Goal: Answer question/provide support: Share knowledge or assist other users

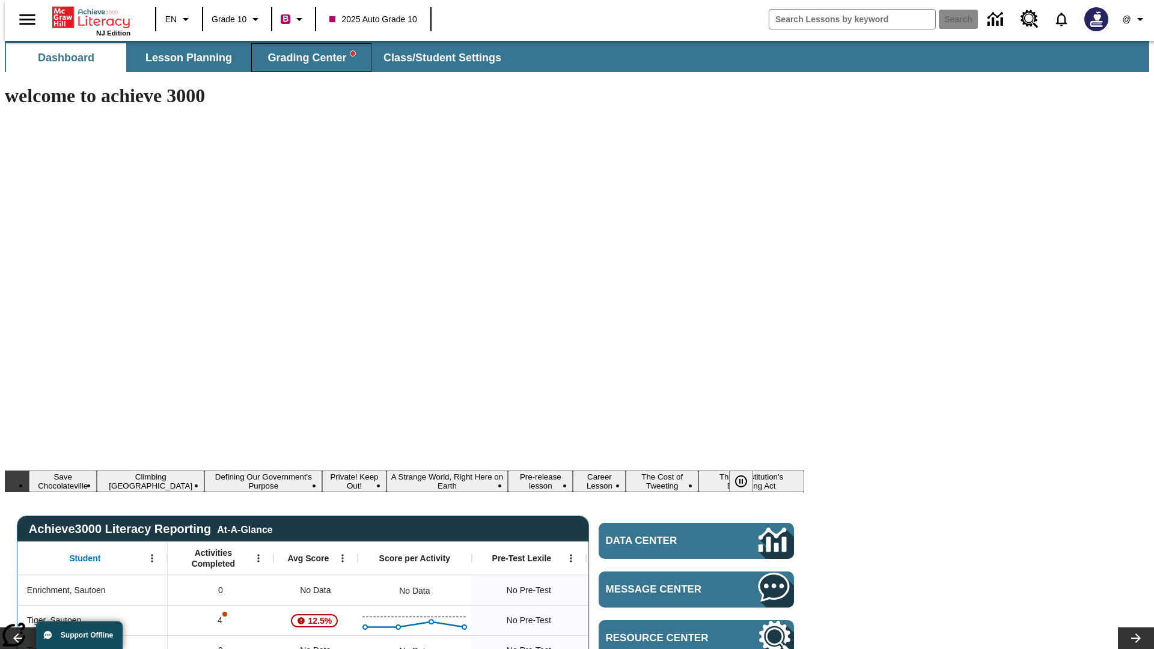
click at [307, 58] on span "Grading Center" at bounding box center [310, 58] width 87 height 14
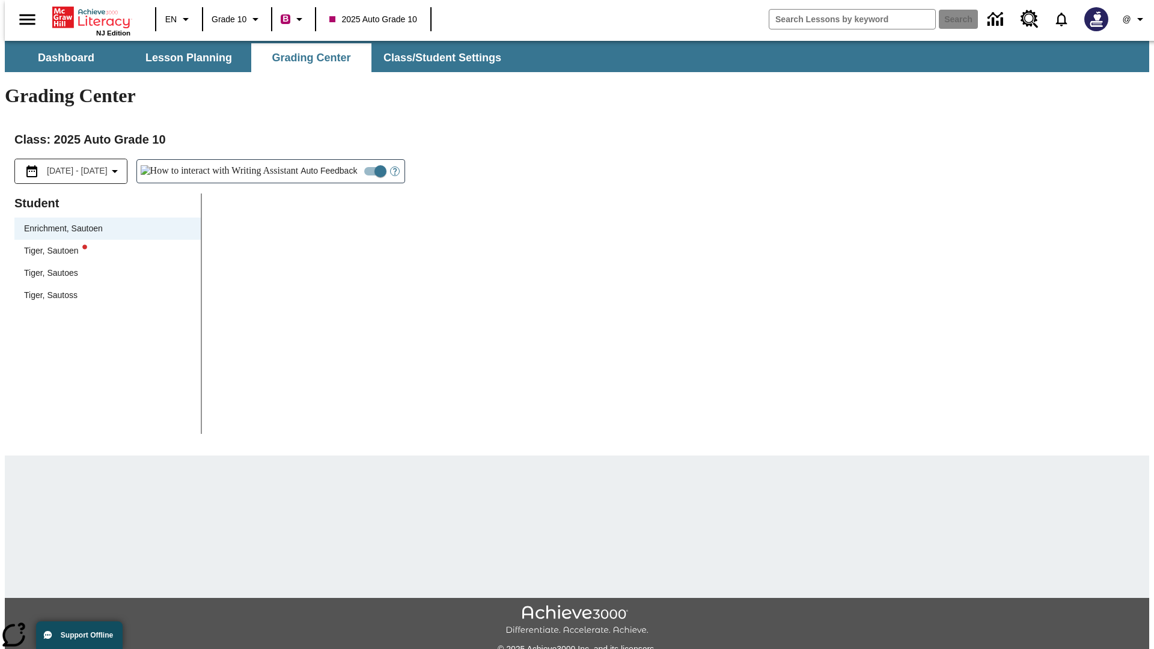
click at [103, 245] on div "Tiger, Sautoen" at bounding box center [107, 251] width 167 height 13
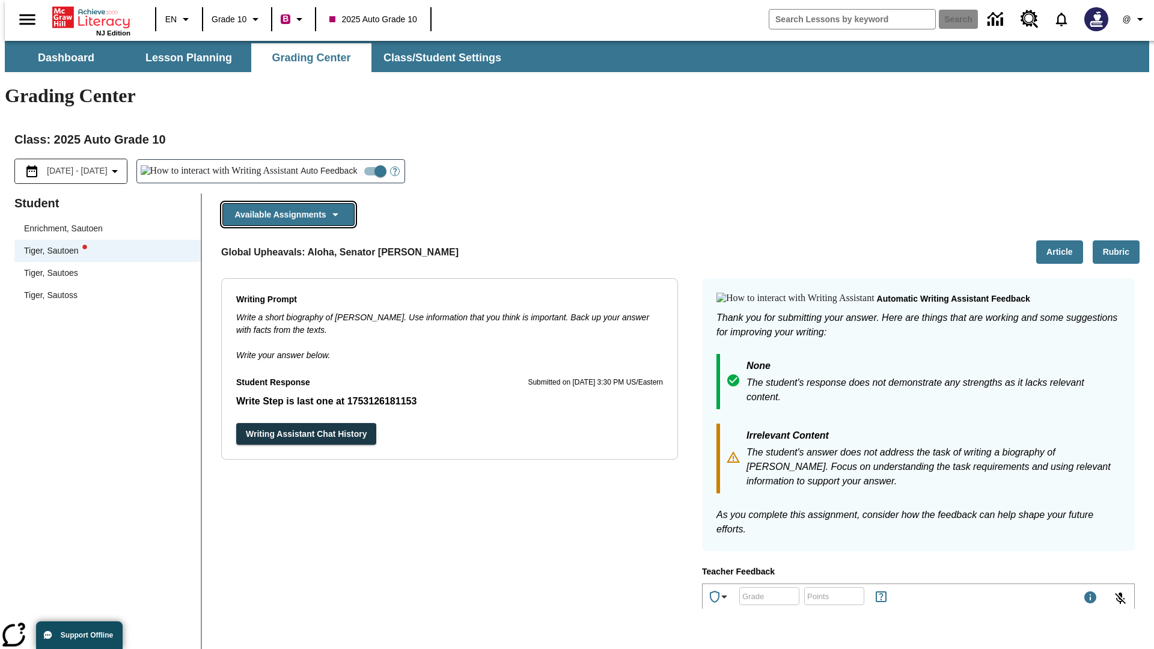
click at [285, 203] on button "Available Assignments" at bounding box center [288, 214] width 132 height 23
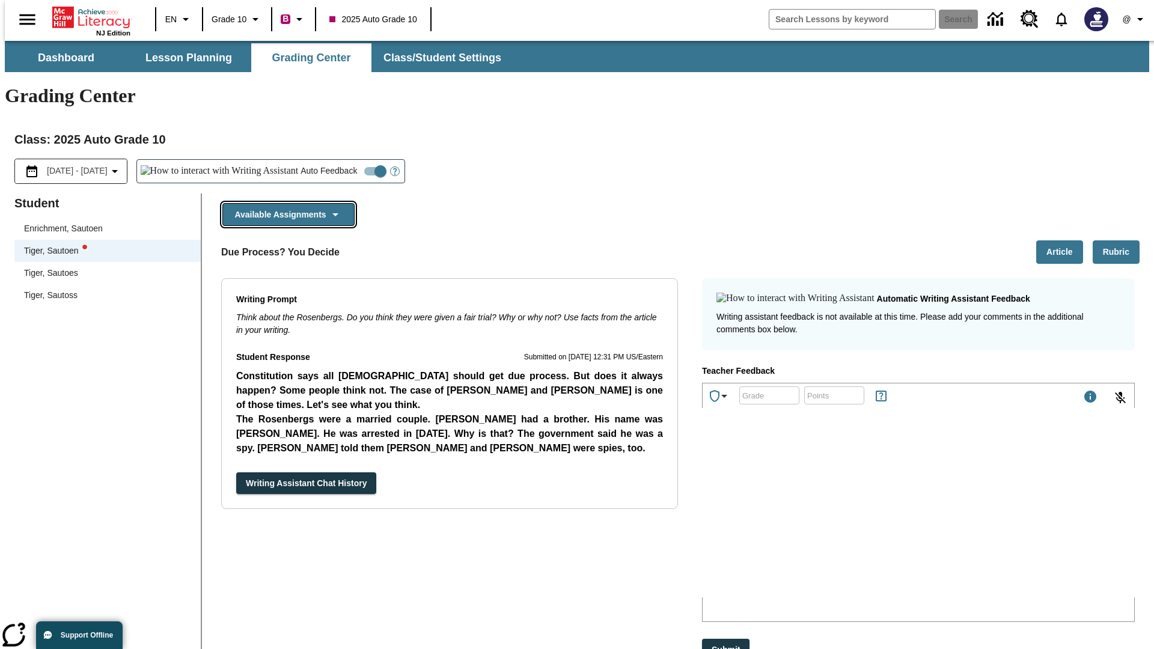
scroll to position [951, 0]
click at [236, 472] on button "Writing Assistant Chat History" at bounding box center [306, 483] width 140 height 22
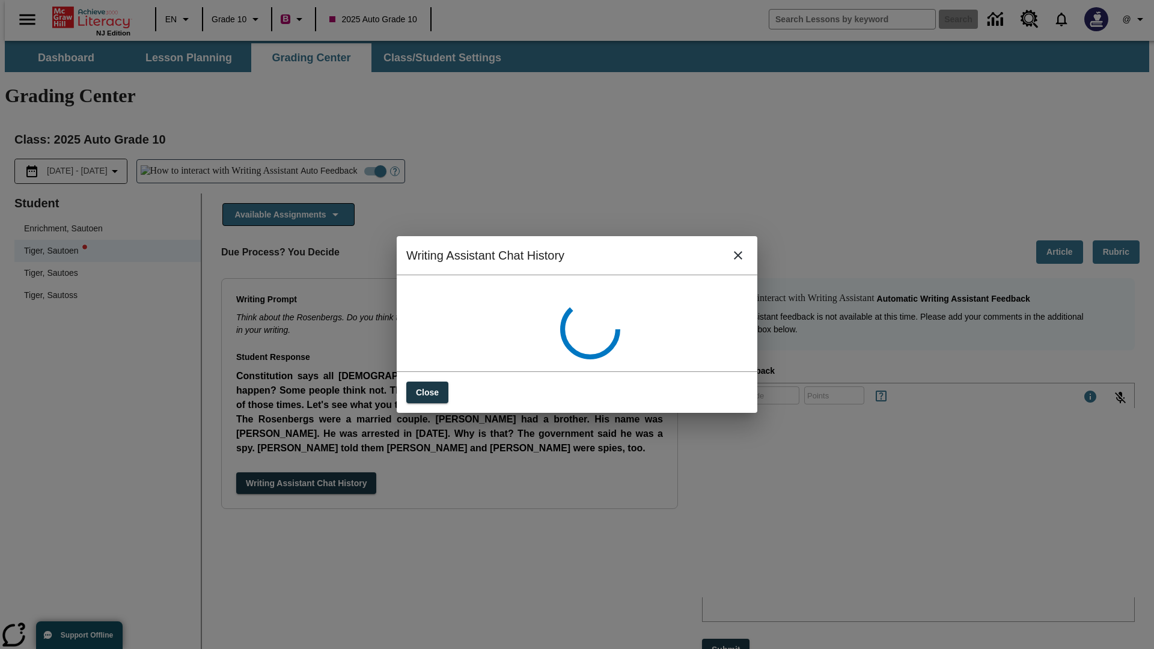
scroll to position [0, 0]
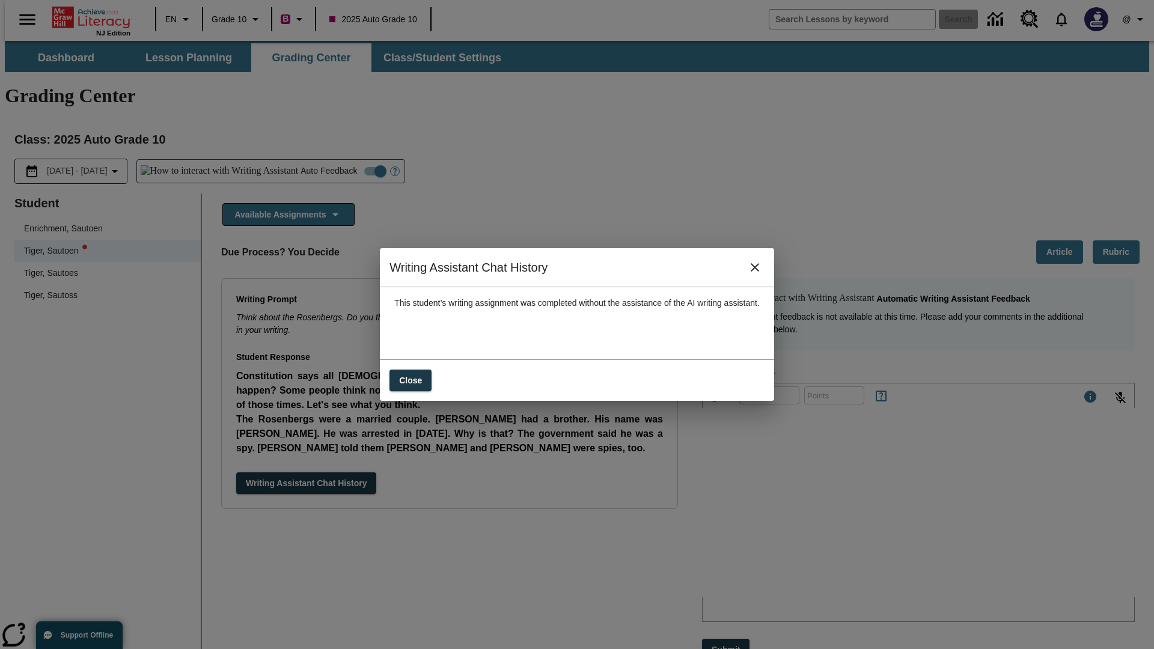
click at [759, 272] on icon "close" at bounding box center [755, 267] width 8 height 8
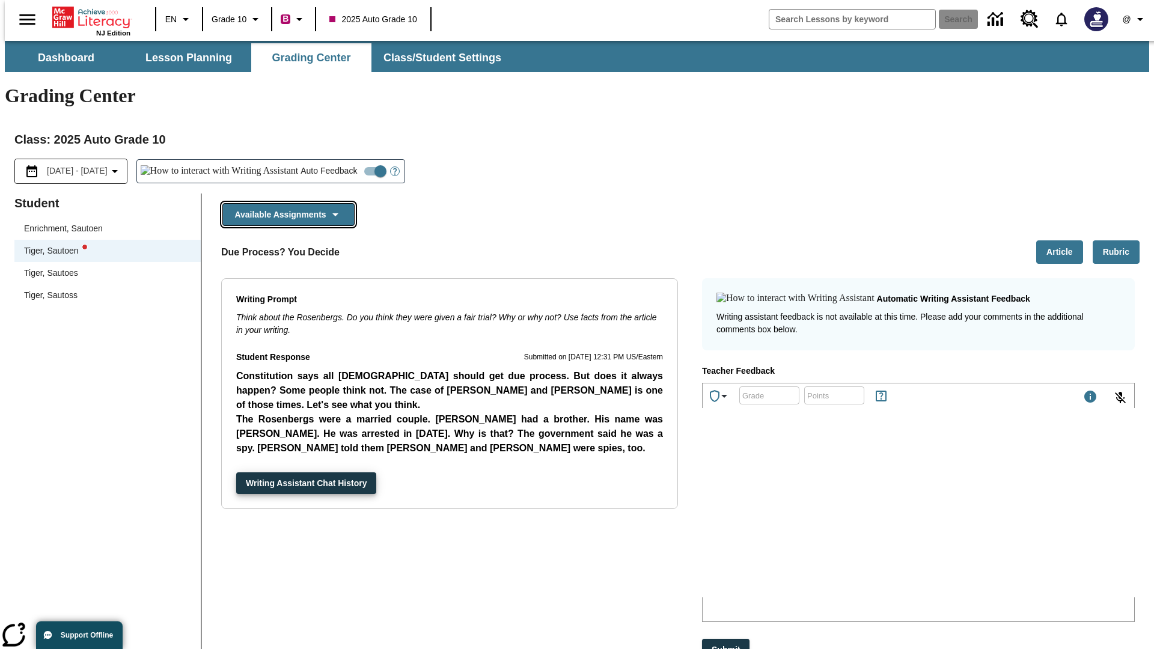
click at [285, 203] on button "Available Assignments" at bounding box center [288, 214] width 132 height 23
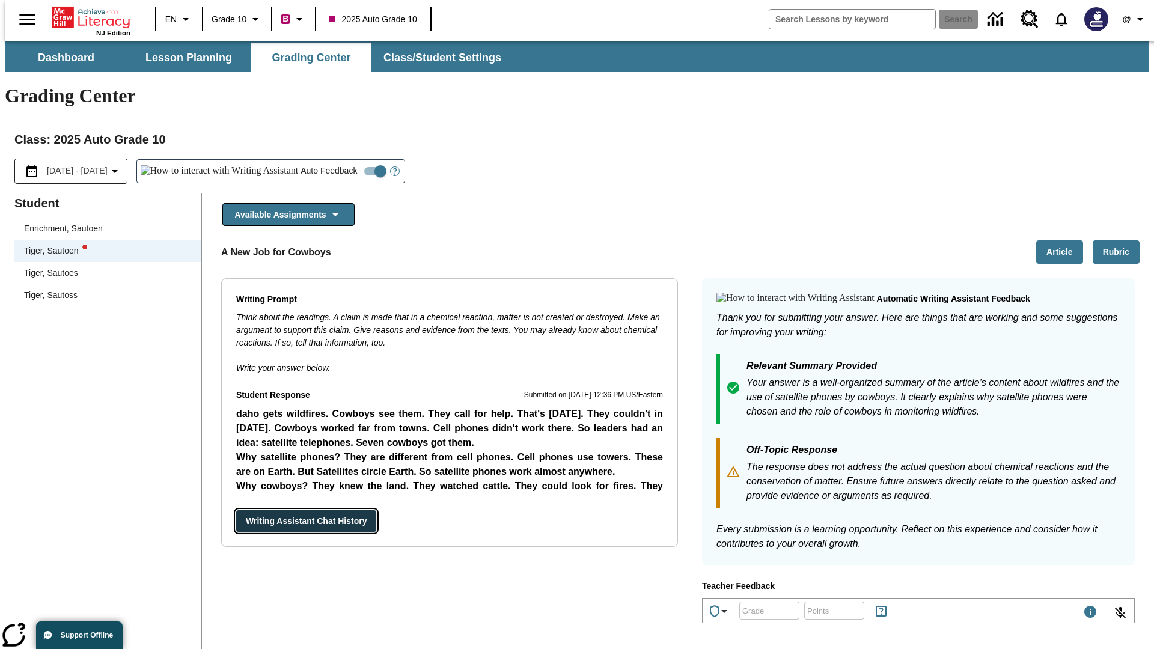
click at [236, 510] on button "Writing Assistant Chat History" at bounding box center [306, 521] width 140 height 22
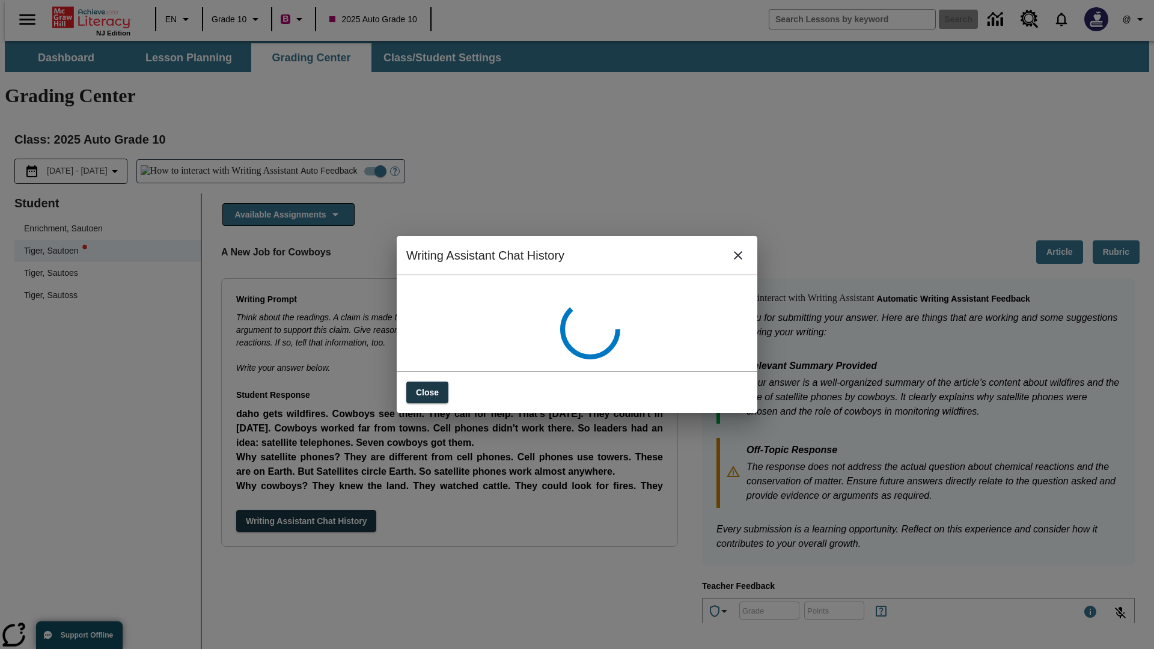
scroll to position [0, 0]
